Goal: Information Seeking & Learning: Learn about a topic

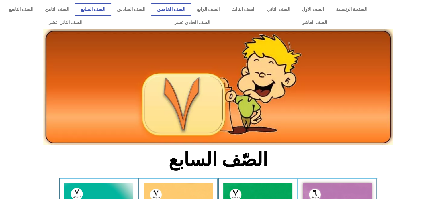
click at [188, 8] on link "الصف الخامس" at bounding box center [171, 9] width 40 height 13
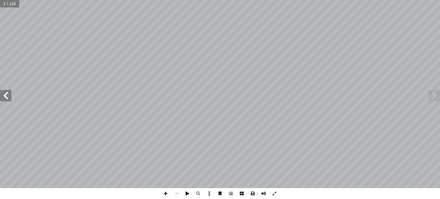
click at [8, 94] on span at bounding box center [5, 95] width 11 height 11
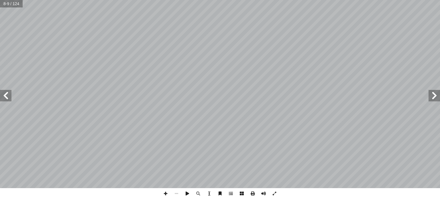
click at [8, 94] on span at bounding box center [5, 95] width 11 height 11
click at [434, 99] on span at bounding box center [434, 95] width 11 height 11
click at [166, 193] on span at bounding box center [165, 193] width 11 height 11
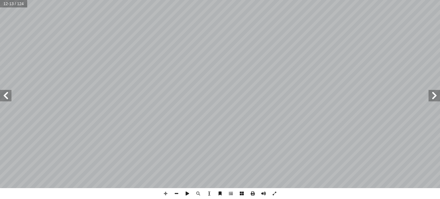
click at [3, 97] on span at bounding box center [5, 95] width 11 height 11
click at [9, 93] on span at bounding box center [5, 95] width 11 height 11
